Goal: Contribute content

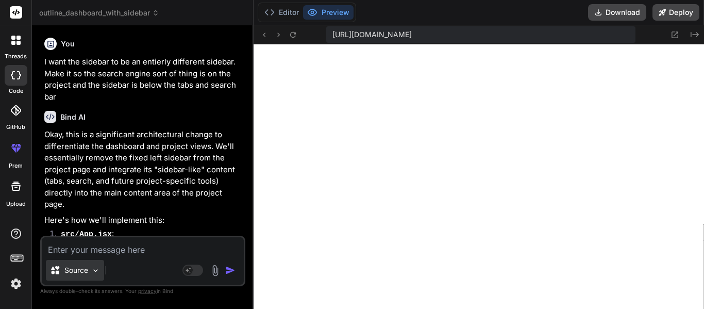
scroll to position [10314, 0]
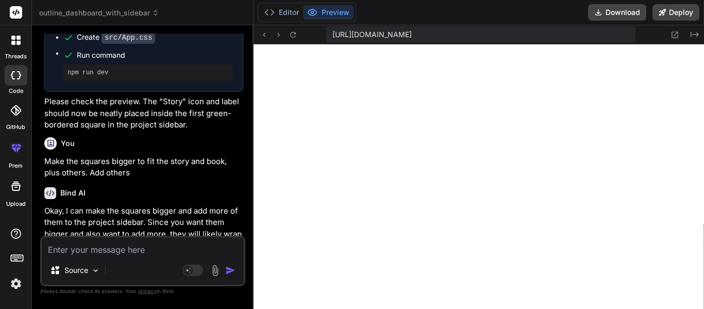
click at [122, 242] on textarea at bounding box center [143, 246] width 202 height 19
type textarea "A"
type textarea "x"
type textarea "Ad"
type textarea "x"
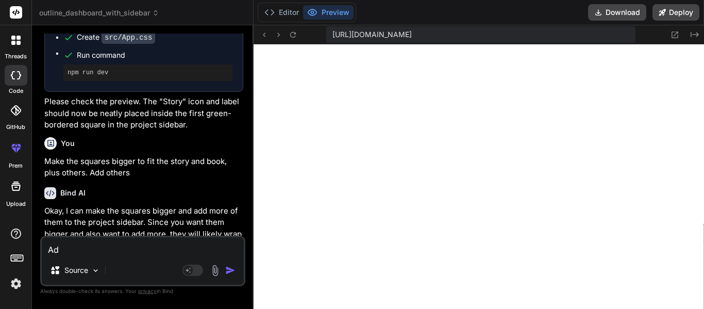
type textarea "Add"
type textarea "x"
type textarea "Add"
type textarea "x"
type textarea "Add a"
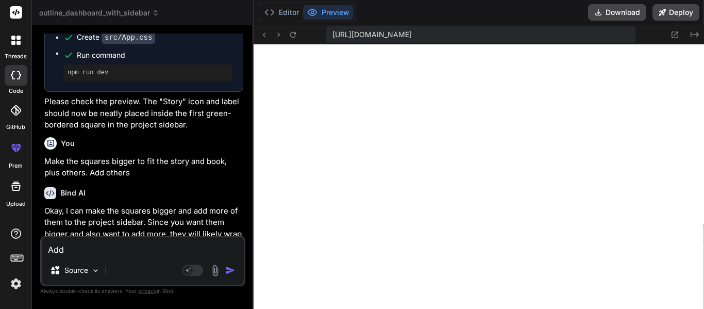
type textarea "x"
type textarea "Add a"
type textarea "x"
type textarea "Add a f"
type textarea "x"
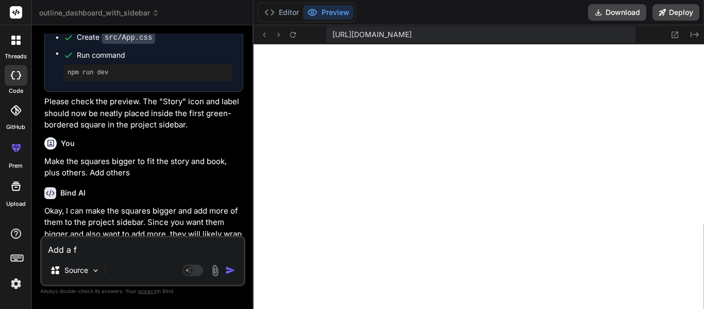
type textarea "Add a fa"
type textarea "x"
type textarea "Add a fas"
type textarea "x"
type textarea "Add a fas-"
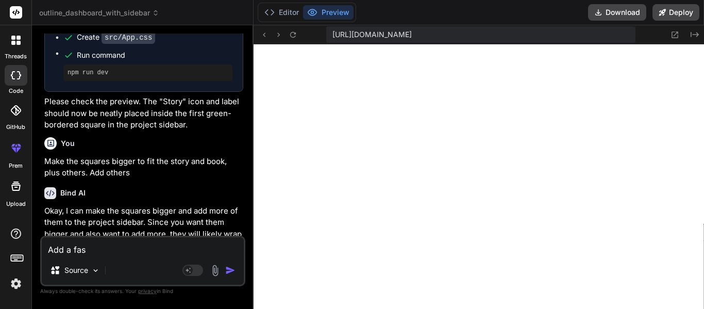
type textarea "x"
type textarea "Add a fas-f"
type textarea "x"
type textarea "Add a fas-fa"
type textarea "x"
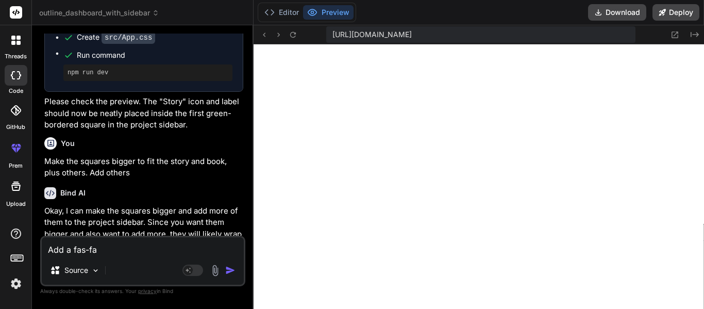
type textarea "Add a fas-fa"
type textarea "x"
type textarea "Add a fas-fa i"
type textarea "x"
type textarea "Add a fas-fa ic"
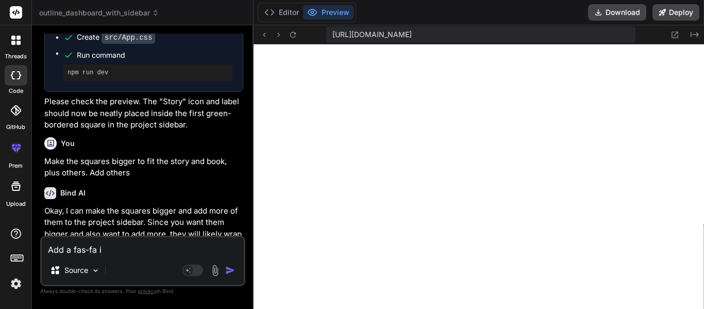
type textarea "x"
type textarea "Add a fas-fa ico"
type textarea "x"
type textarea "Add a fas-fa icon"
type textarea "x"
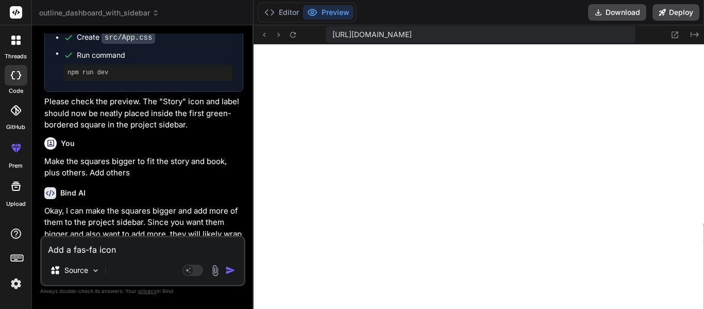
type textarea "Add a fas-fa icon"
type textarea "x"
type textarea "Add a fas-fa icon a"
type textarea "x"
type textarea "Add a fas-fa icon an"
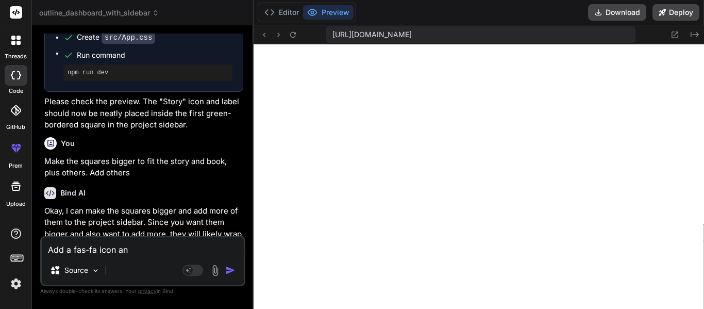
type textarea "x"
type textarea "Add a fas-fa icon and"
type textarea "x"
type textarea "Add a fas-fa icon and s"
type textarea "x"
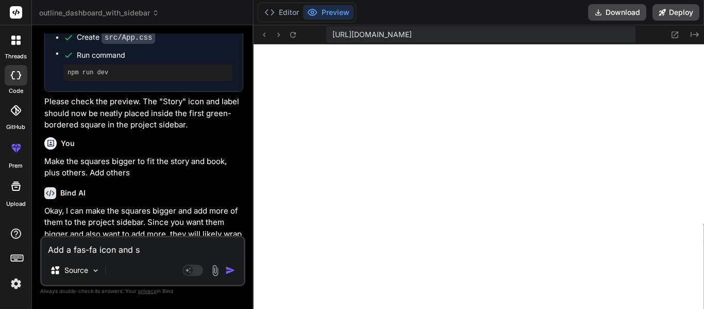
type textarea "Add a fas-fa icon and"
type textarea "x"
type textarea "Add a fas-fa icon and t"
type textarea "x"
type textarea "Add a fas-fa icon and te"
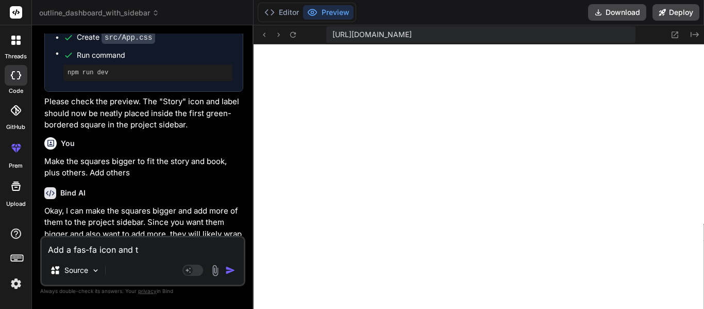
type textarea "x"
type textarea "Add a fas-fa icon and tex"
type textarea "x"
type textarea "Add a fas-fa icon and text"
type textarea "x"
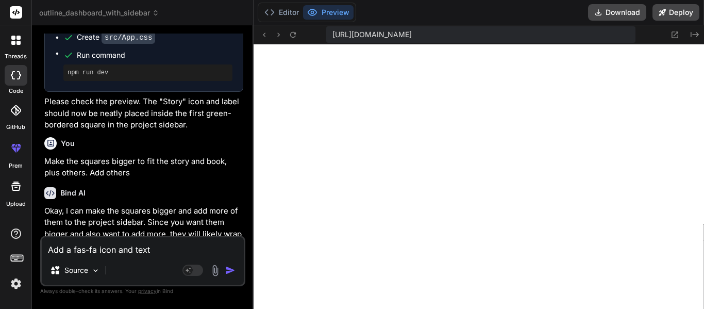
type textarea "Add a fas-fa icon and text"
type textarea "x"
type textarea "Add a fas-fa icon and text i"
type textarea "x"
type textarea "Add a fas-fa icon and text in"
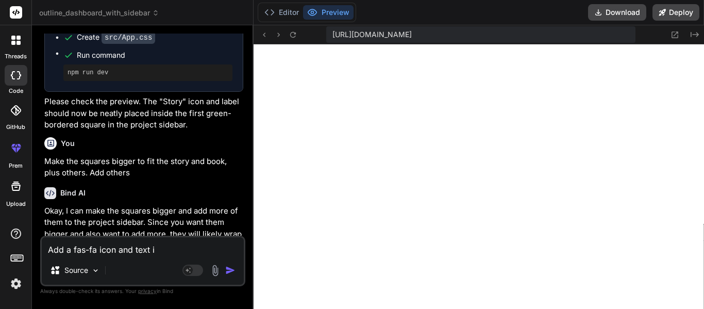
type textarea "x"
type textarea "Add a fas-fa icon and text int"
type textarea "x"
type textarea "Add a fas-fa icon and text into"
type textarea "x"
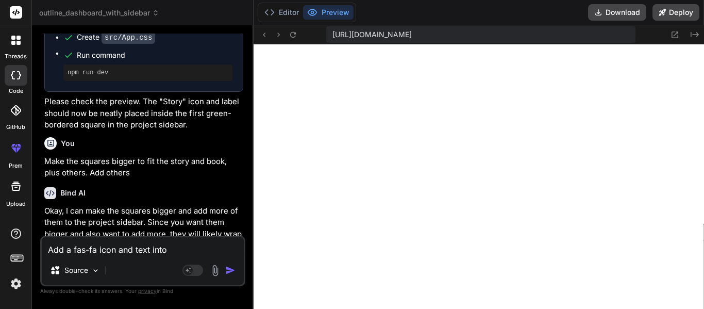
type textarea "Add a fas-fa icon and text into"
type textarea "x"
type textarea "Add a fas-fa icon and text into e"
type textarea "x"
type textarea "Add a fas-fa icon and text into ea"
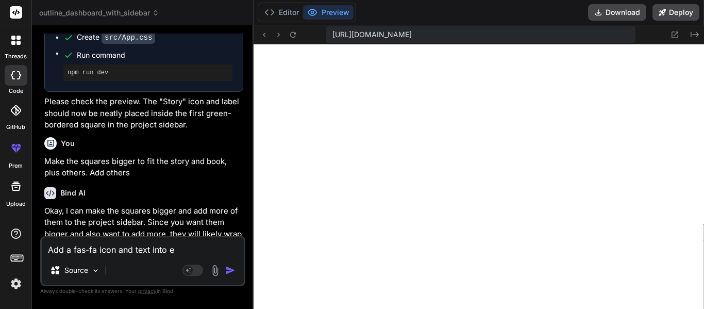
type textarea "x"
type textarea "Add a fas-fa icon and text into eac"
type textarea "x"
type textarea "Add a fas-fa icon and text into each"
type textarea "x"
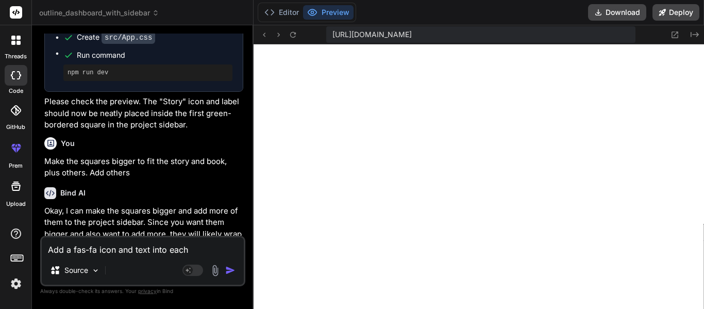
type textarea "Add a fas-fa icon and text into each"
type textarea "x"
type textarea "Add a fas-fa icon and text into each s"
type textarea "x"
type textarea "Add a fas-fa icon and text into each sq"
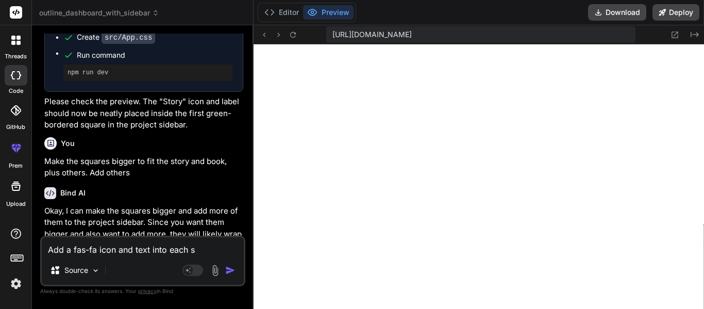
type textarea "x"
type textarea "Add a fas-fa icon and text into each squ"
type textarea "x"
type textarea "Add a fas-fa icon and text into each squa"
type textarea "x"
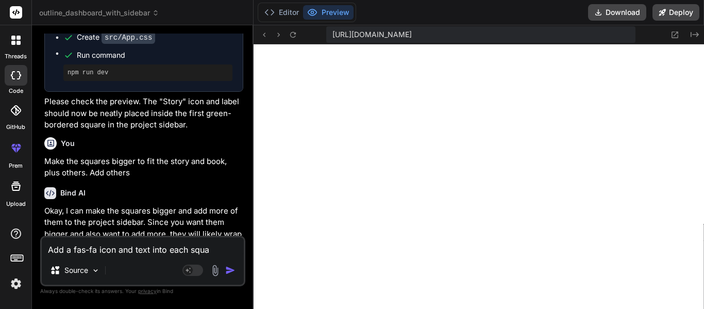
type textarea "Add a fas-fa icon and text into each squar"
type textarea "x"
type textarea "Add a fas-fa icon and text into each square"
type textarea "x"
type textarea "Add a fas-fa icon and text into each square."
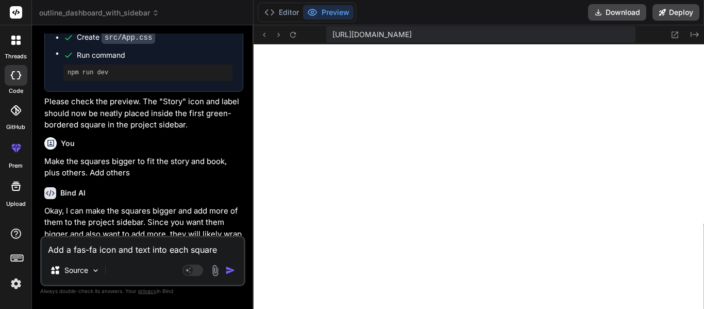
type textarea "x"
type textarea "Add a fas-fa icon and text into each square."
type textarea "x"
type textarea "Add a fas-fa icon and text into each square. M"
type textarea "x"
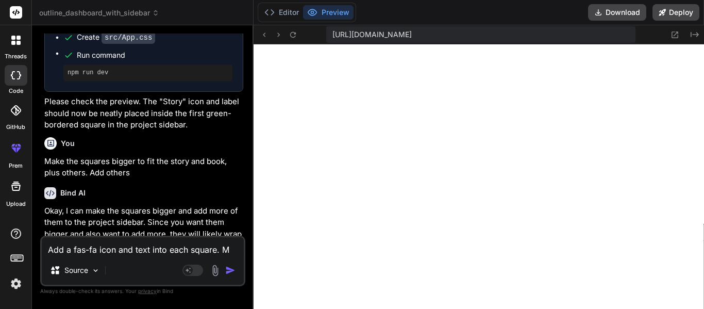
type textarea "Add a fas-fa icon and text into each square. Ma"
type textarea "x"
type textarea "Add a fas-fa icon and text into each square. Make"
type textarea "x"
type textarea "Add a fas-fa icon and text into each square. Make"
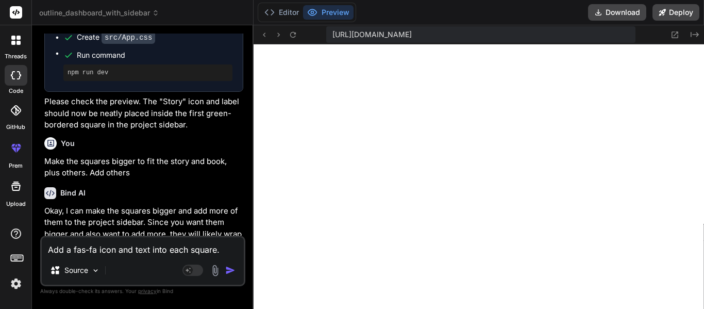
type textarea "x"
type textarea "Add a fas-fa icon and text into each square. Make t"
type textarea "x"
type textarea "Add a fas-fa icon and text into each square. Make th"
type textarea "x"
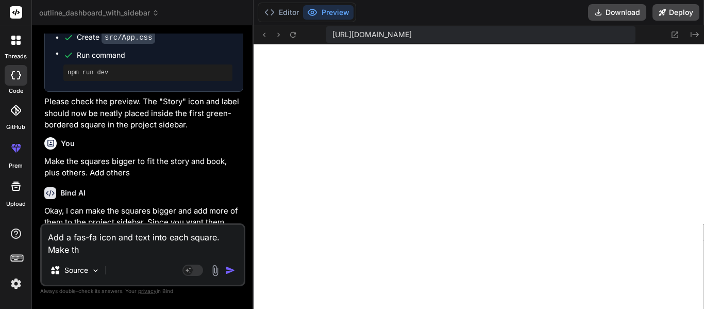
type textarea "Add a fas-fa icon and text into each square. Make the"
type textarea "x"
type textarea "Add a fas-fa icon and text into each square. Make them"
type textarea "x"
type textarea "Add a fas-fa icon and text into each square. Make them"
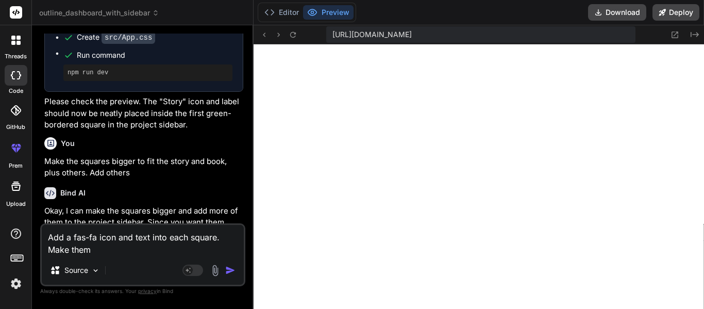
type textarea "x"
type textarea "Add a fas-fa icon and text into each square. Make them s"
type textarea "x"
type textarea "Add a fas-fa icon and text into each square. Make them sm"
type textarea "x"
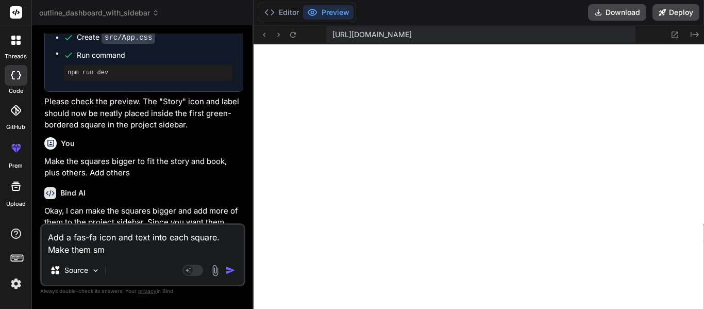
type textarea "Add a fas-fa icon and text into each square. Make them sma"
type textarea "x"
type textarea "Add a fas-fa icon and text into each square. Make them smal"
type textarea "x"
type textarea "Add a fas-fa icon and text into each square. Make them small"
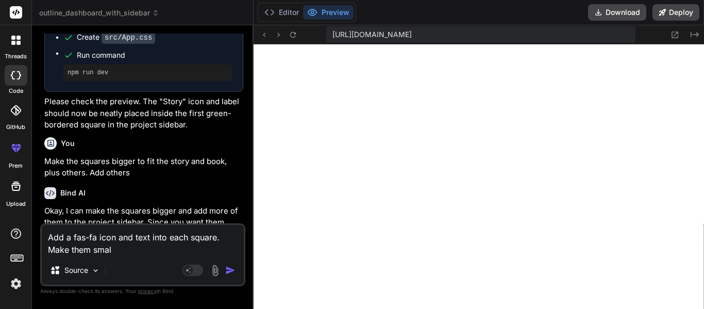
type textarea "x"
type textarea "Add a fas-fa icon and text into each square. Make them smalle"
type textarea "x"
type textarea "Add a fas-fa icon and text into each square. Make them smaller"
type textarea "x"
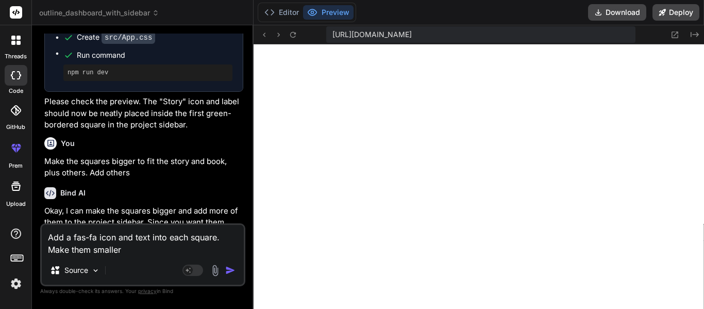
type textarea "Add a fas-fa icon and text into each square. Make them smaller"
type textarea "x"
type textarea "Add a fas-fa icon and text into each square. Make them smaller t"
type textarea "x"
type textarea "Add a fas-fa icon and text into each square. Make them smaller to"
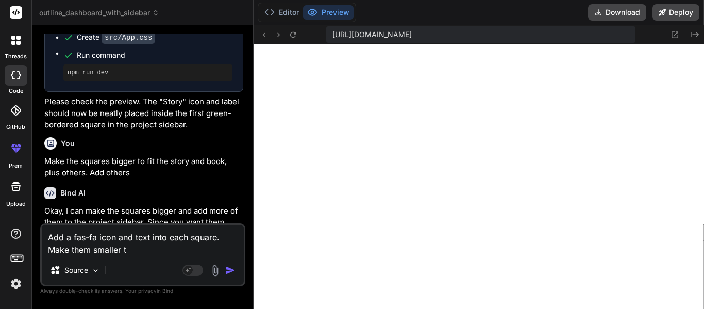
type textarea "x"
type textarea "Add a fas-fa icon and text into each square. Make them smaller to"
type textarea "x"
type textarea "Add a fas-fa icon and text into each square. Make them smaller to t"
type textarea "x"
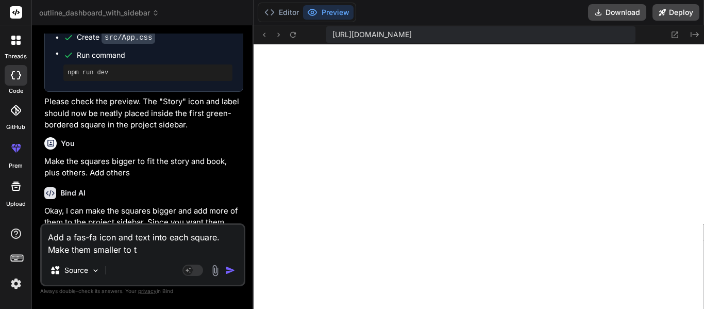
type textarea "Add a fas-fa icon and text into each square. Make them smaller to"
type textarea "x"
type textarea "Add a fas-fa icon and text into each square. Make them smaller to f"
type textarea "x"
type textarea "Add a fas-fa icon and text into each square. Make them smaller to fi"
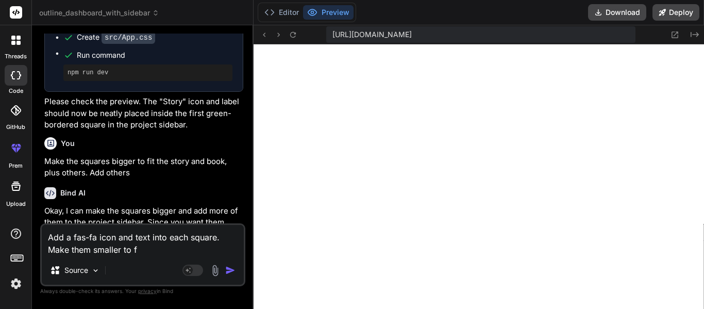
type textarea "x"
type textarea "Add a fas-fa icon and text into each square. Make them smaller to fit"
type textarea "x"
type textarea "Add a fas-fa icon and text into each square. Make them smaller to fit"
type textarea "x"
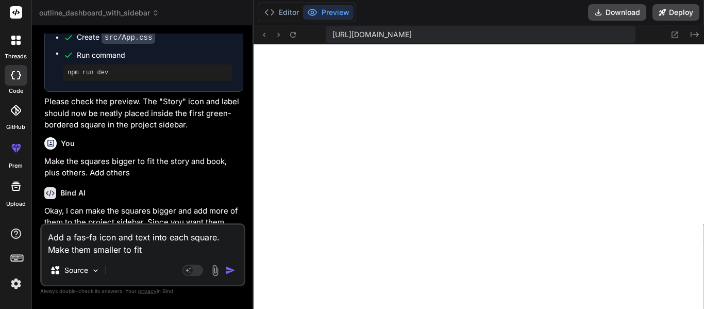
type textarea "Add a fas-fa icon and text into each square. Make them smaller to fit i"
type textarea "x"
type textarea "Add a fas-fa icon and text into each square. Make them smaller to fit in"
type textarea "x"
type textarea "Add a fas-fa icon and text into each square. Make them smaller to fit ins"
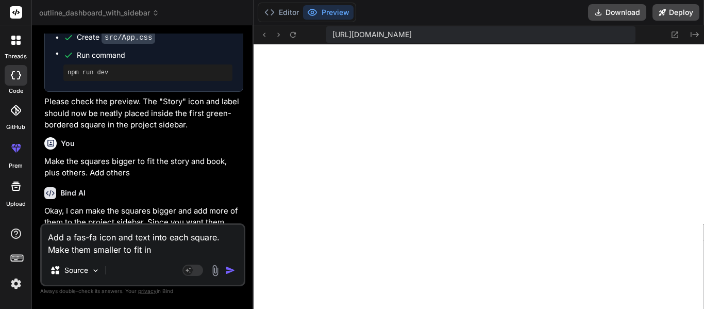
type textarea "x"
type textarea "Add a fas-fa icon and text into each square. Make them smaller to fit insi"
type textarea "x"
type textarea "Add a fas-fa icon and text into each square. Make them smaller to fit insid"
type textarea "x"
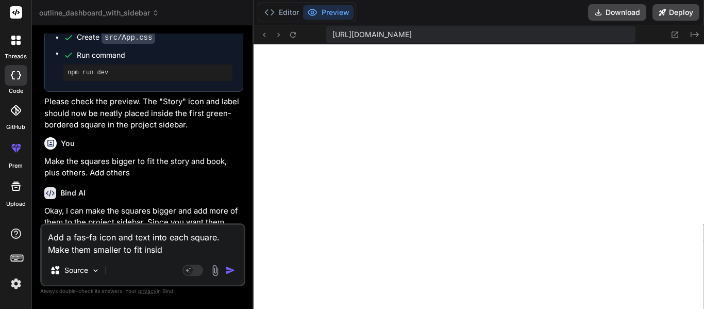
type textarea "Add a fas-fa icon and text into each square. Make them smaller to fit inside"
type textarea "x"
type textarea "Add a fas-fa icon and text into each square. Make them smaller to fit inside"
type textarea "x"
type textarea "Add a fas-fa icon and text into each square. Make them smaller to fit inside t"
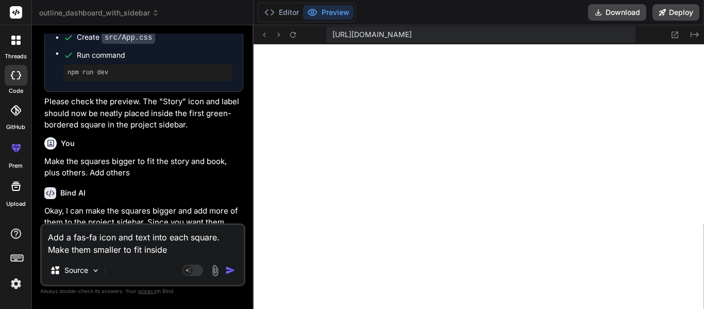
type textarea "x"
type textarea "Add a fas-fa icon and text into each square. Make them smaller to fit inside th"
type textarea "x"
type textarea "Add a fas-fa icon and text into each square. Make them smaller to fit inside the"
type textarea "x"
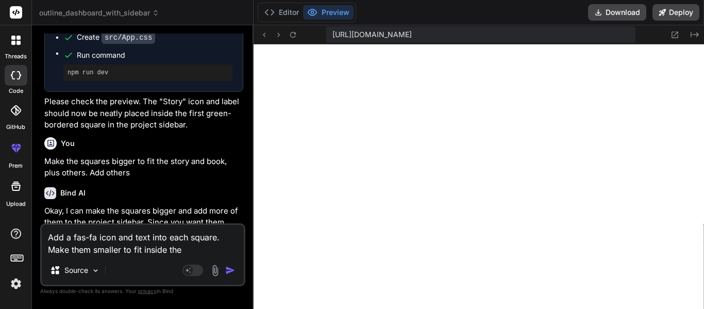
type textarea "Add a fas-fa icon and text into each square. Make them smaller to fit inside the"
type textarea "x"
type textarea "Add a fas-fa icon and text into each square. Make them smaller to fit inside th…"
type textarea "x"
type textarea "Add a fas-fa icon and text into each square. Make them smaller to fit inside th…"
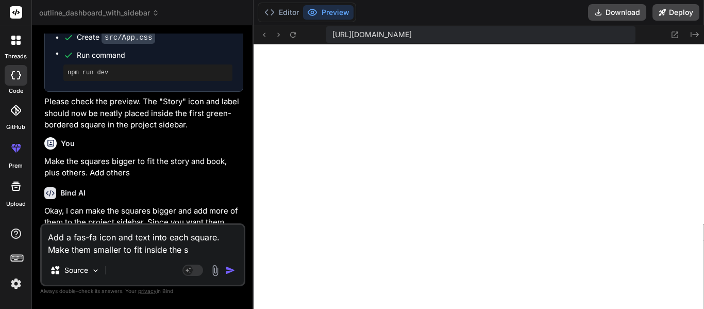
type textarea "x"
type textarea "Add a fas-fa icon and text into each square. Make them smaller to fit inside th…"
type textarea "x"
type textarea "Add a fas-fa icon and text into each square. Make them smaller to fit inside th…"
type textarea "x"
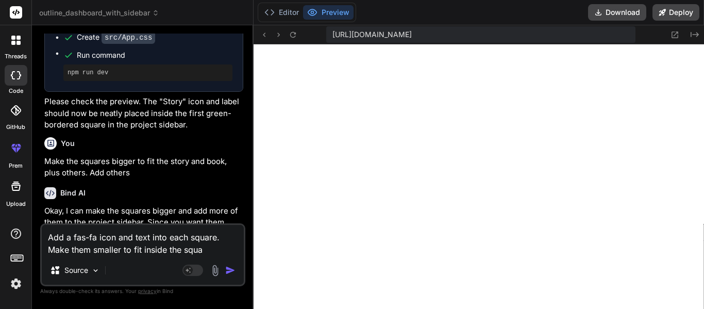
type textarea "Add a fas-fa icon and text into each square. Make them smaller to fit inside th…"
type textarea "x"
type textarea "Add a fas-fa icon and text into each square. Make them smaller to fit inside th…"
type textarea "x"
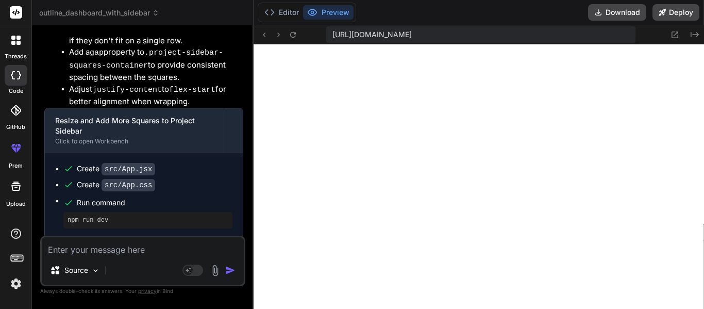
scroll to position [23879, 0]
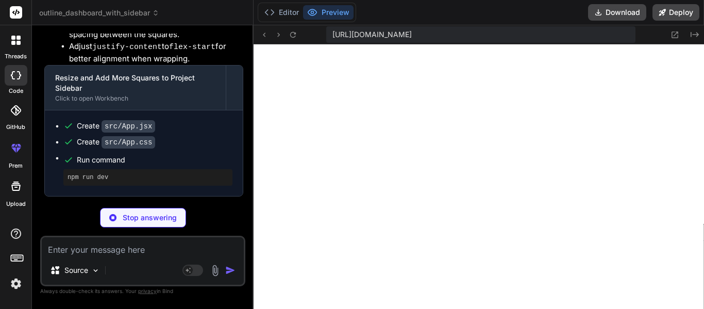
type textarea "x"
type textarea "<Notification message={notification.message} type={notification.type} /> </div>…"
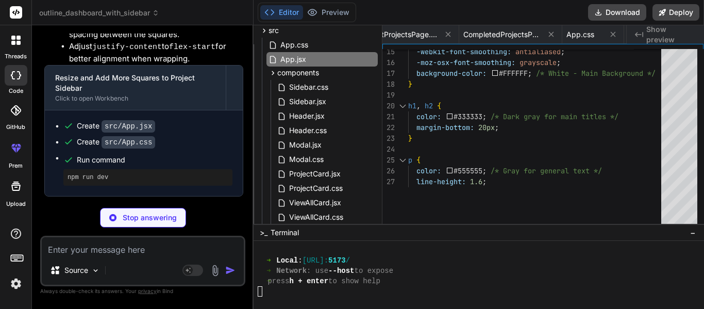
type textarea "x"
type textarea "}"
type textarea "x"
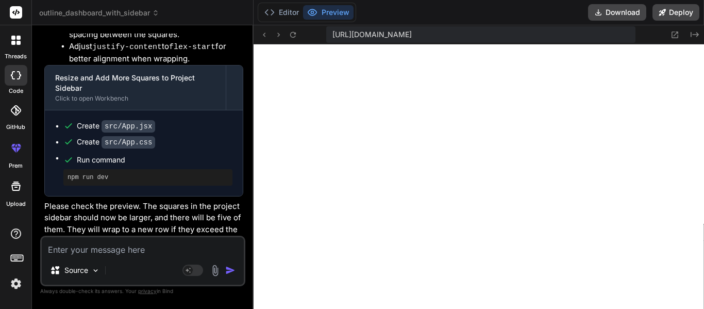
scroll to position [21, 0]
click at [114, 254] on textarea at bounding box center [143, 246] width 202 height 19
type textarea "M"
type textarea "x"
type textarea "M="
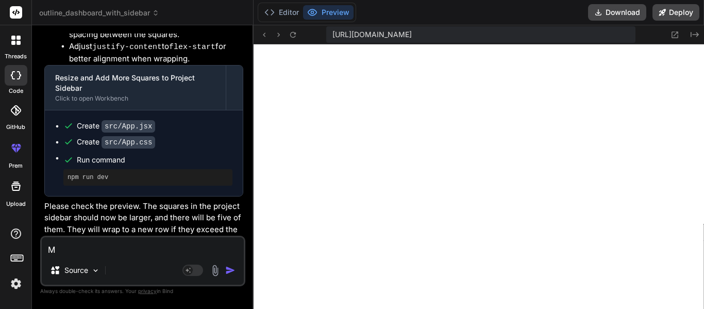
type textarea "x"
type textarea "M"
type textarea "x"
type textarea "Ma"
type textarea "x"
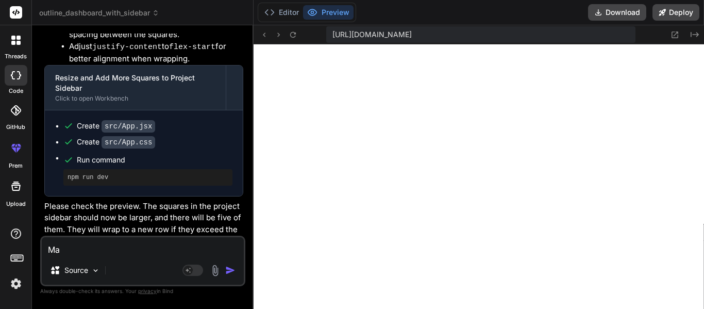
type textarea "Mak"
type textarea "x"
type textarea "Make"
type textarea "x"
type textarea "Make"
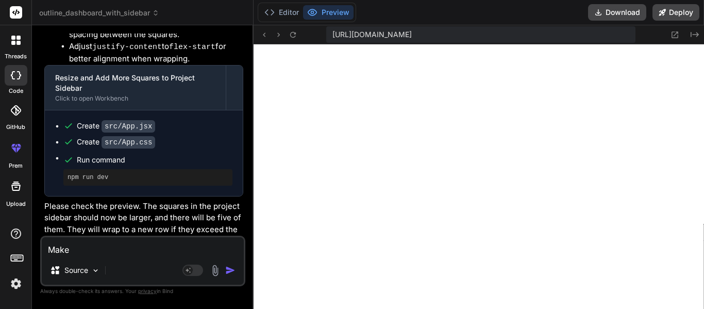
type textarea "x"
type textarea "Make t"
type textarea "x"
click at [672, 38] on icon at bounding box center [675, 34] width 9 height 9
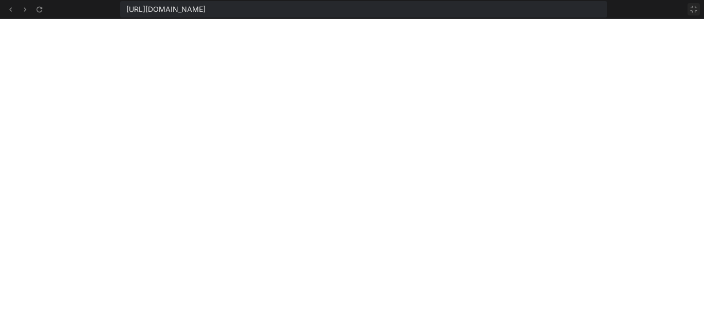
click at [695, 10] on icon at bounding box center [694, 9] width 8 height 8
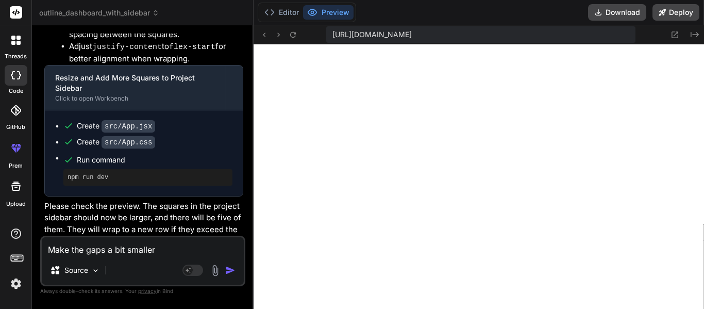
click at [165, 251] on textarea "Make the gaps a bit smaller" at bounding box center [143, 246] width 202 height 19
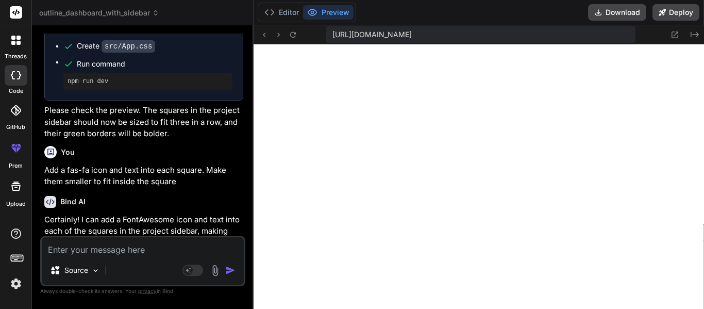
scroll to position [32, 0]
click at [149, 243] on textarea at bounding box center [143, 246] width 202 height 19
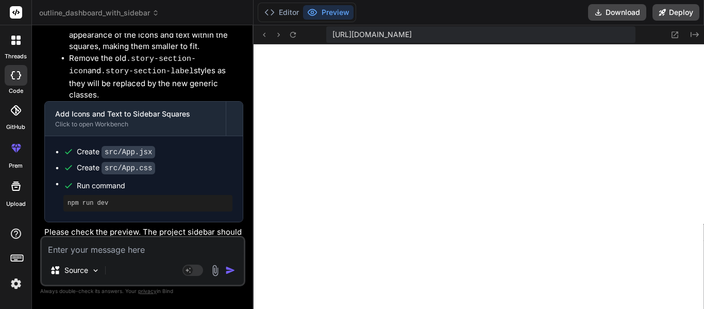
scroll to position [24806, 0]
